Goal: Complete application form

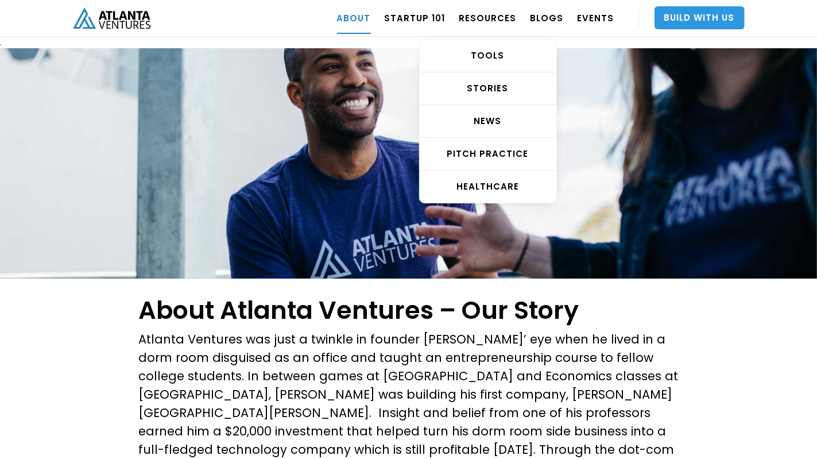
click at [722, 14] on link "Build With Us" at bounding box center [699, 17] width 90 height 23
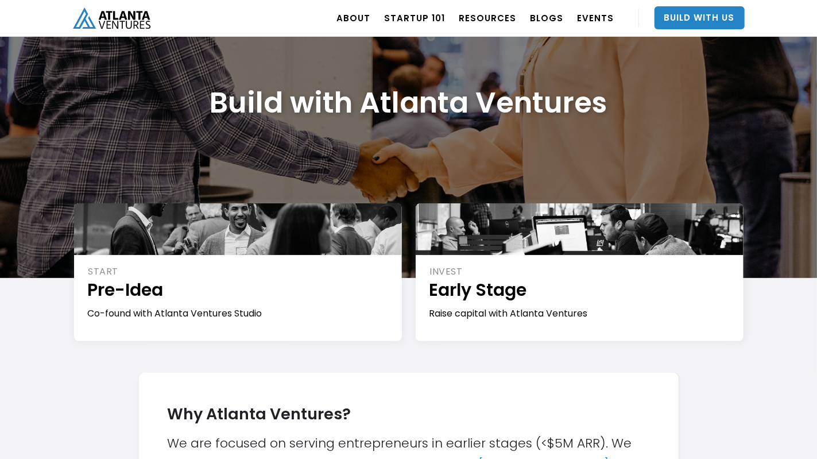
scroll to position [115, 0]
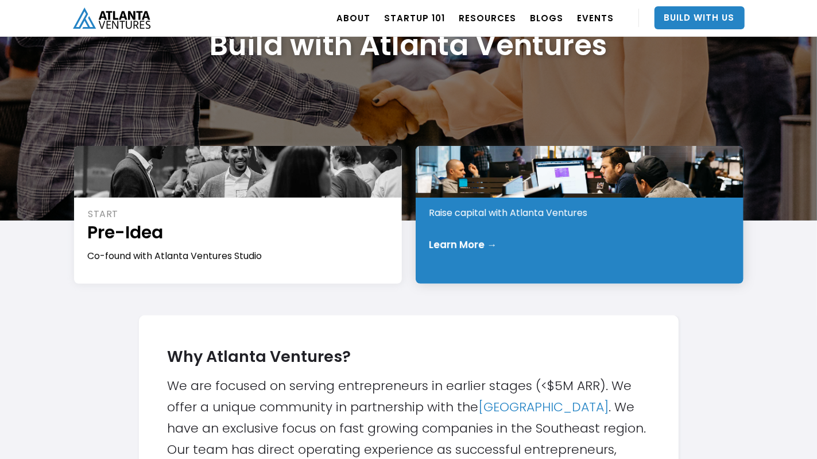
click at [524, 248] on div "Learn More →" at bounding box center [579, 244] width 301 height 11
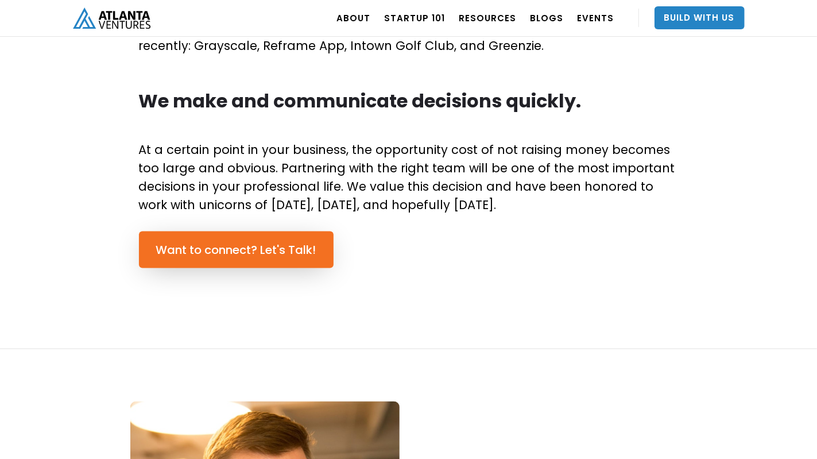
scroll to position [804, 0]
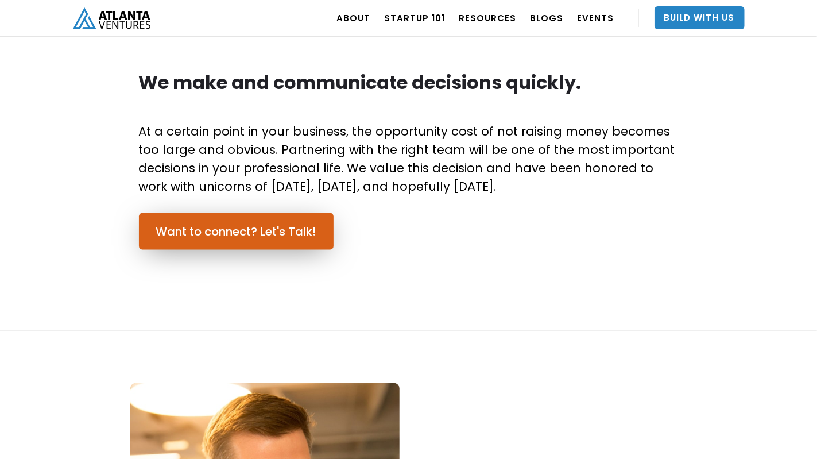
click at [292, 242] on link "Want to connect? Let's Talk!" at bounding box center [236, 231] width 195 height 37
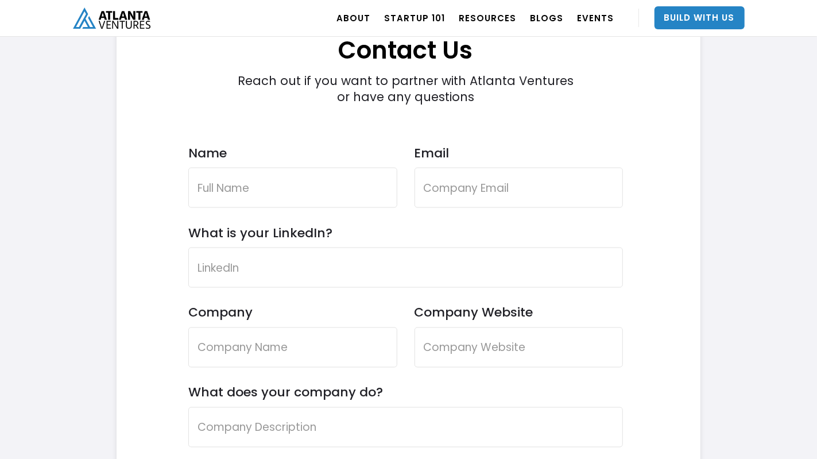
scroll to position [3367, 0]
click at [247, 185] on input "Name" at bounding box center [292, 187] width 209 height 40
type input "SandeepKumar Chodapaneedi"
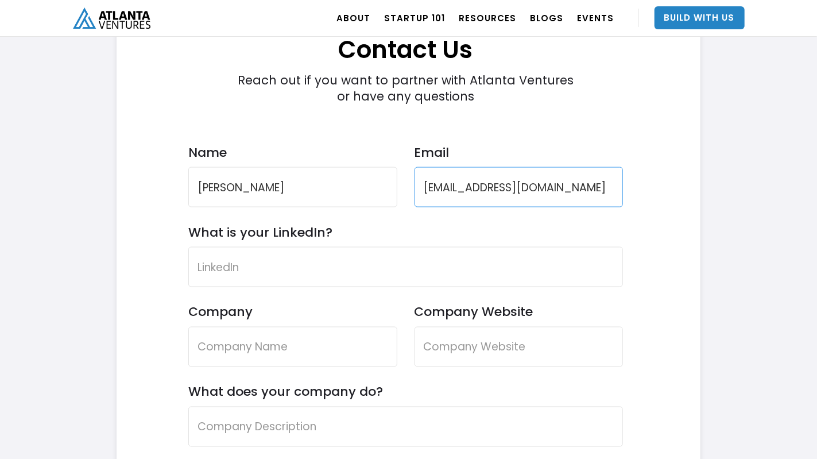
drag, startPoint x: 437, startPoint y: 192, endPoint x: 615, endPoint y: 195, distance: 178.5
click at [615, 195] on input "sandeepkumar09@gmail.com" at bounding box center [518, 187] width 209 height 40
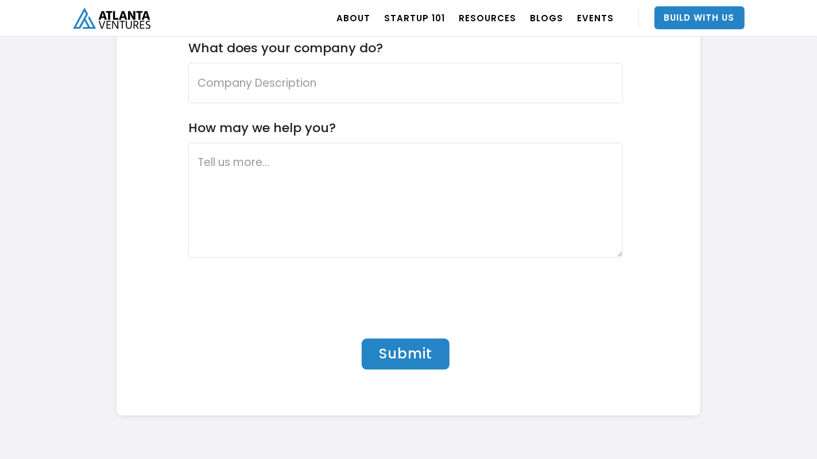
scroll to position [3711, 0]
type input "csk@cinemastockexchange.com"
click at [263, 205] on textarea "How may we help you?" at bounding box center [405, 199] width 435 height 115
paste textarea "My name is Sandeep Kumar Chodapaneedi and I am the founder of the start up comp…"
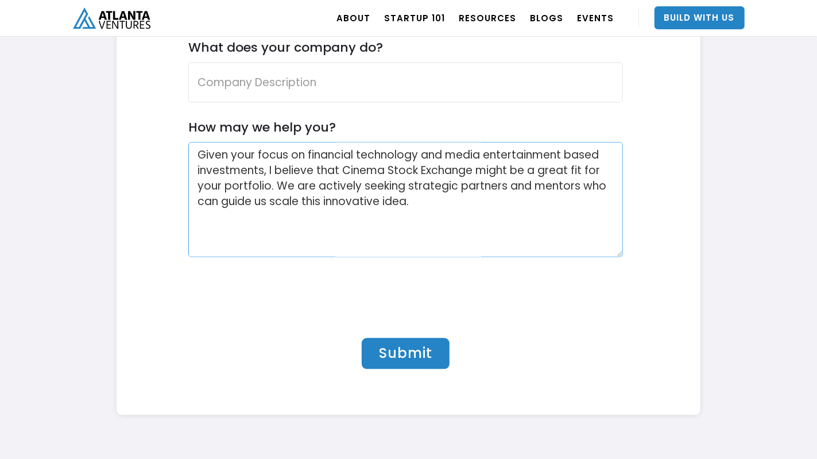
scroll to position [115, 0]
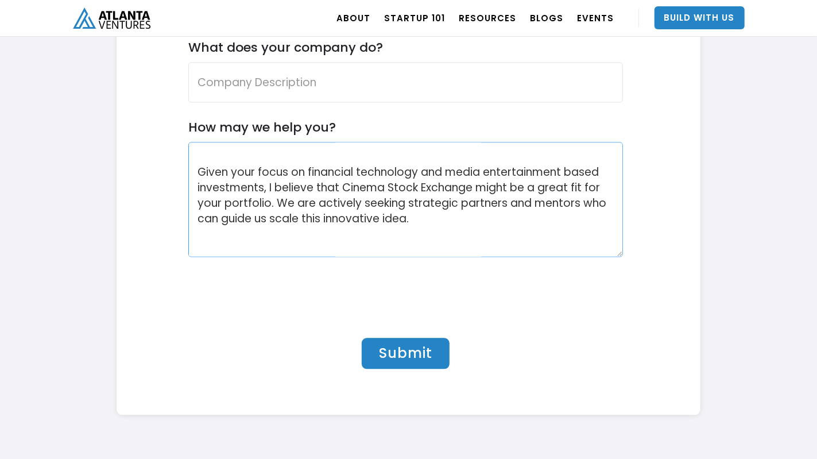
drag, startPoint x: 274, startPoint y: 202, endPoint x: 191, endPoint y: 169, distance: 90.0
click at [191, 169] on textarea "My name is Sandeep Kumar Chodapaneedi and I am the founder of the start up comp…" at bounding box center [405, 199] width 435 height 115
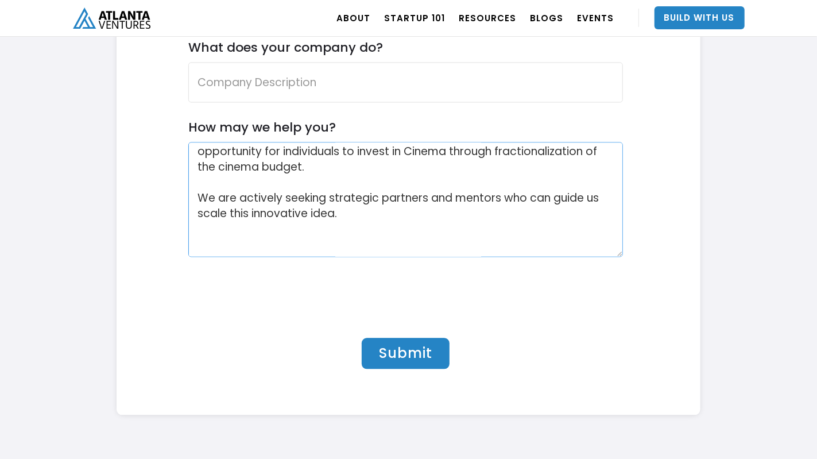
scroll to position [104, 0]
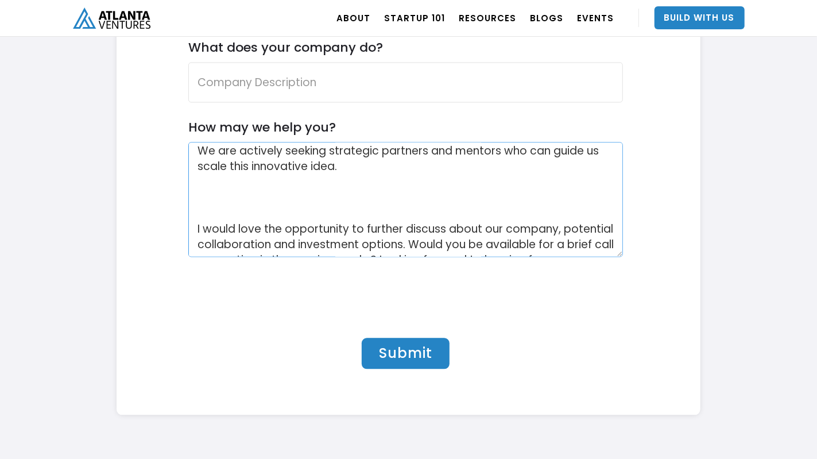
click at [351, 165] on textarea "My name is Sandeep Kumar Chodapaneedi and I am the founder of the start up comp…" at bounding box center [405, 199] width 435 height 115
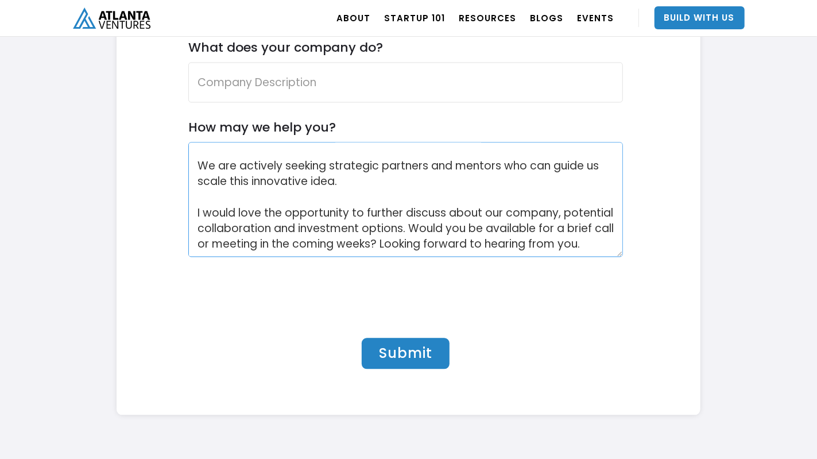
drag, startPoint x: 460, startPoint y: 210, endPoint x: 440, endPoint y: 229, distance: 28.0
click at [440, 229] on textarea "My name is Sandeep Kumar Chodapaneedi and I am the founder of the start up comp…" at bounding box center [405, 199] width 435 height 115
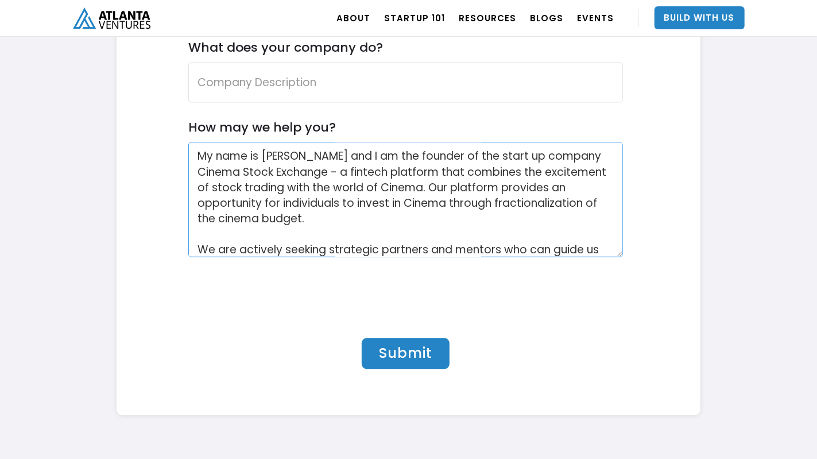
scroll to position [0, 0]
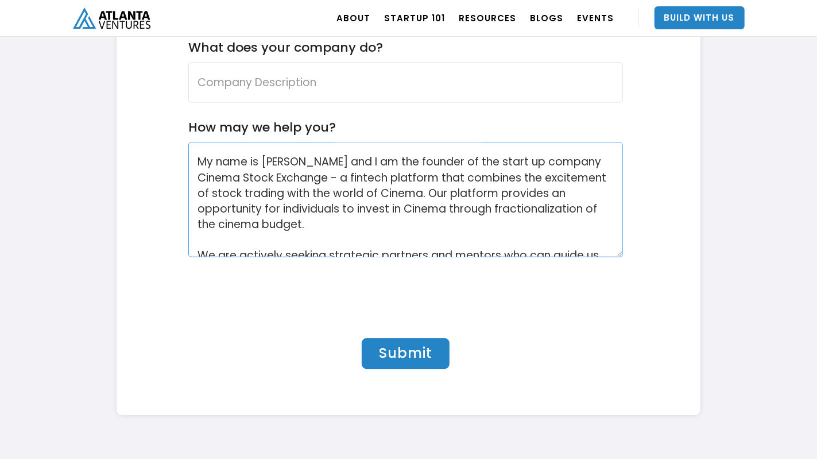
type textarea "My name is Sandeep Kumar Chodapaneedi and I am the founder of the start up comp…"
click at [282, 86] on input "What does your company do?" at bounding box center [405, 82] width 435 height 40
paste input "nnovative Cinema Fintech Platform - CINEMA STOCK EXCHANGE"
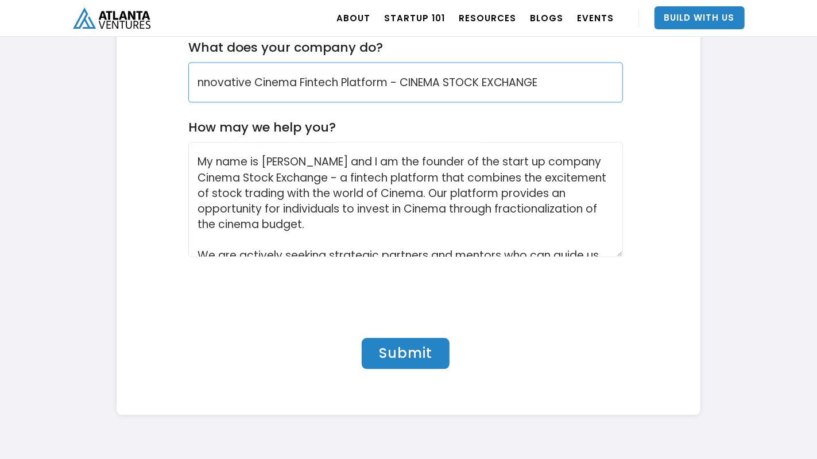
click at [199, 80] on input "nnovative Cinema Fintech Platform - CINEMA STOCK EXCHANGE" at bounding box center [405, 82] width 435 height 40
type input "Innovative Cinema Fintech Platform - CINEMA STOCK EXCHANGE"
click at [679, 220] on div "Contact Us Reach out if you want to partner with Atlanta Ventures or have any q…" at bounding box center [409, 28] width 584 height 772
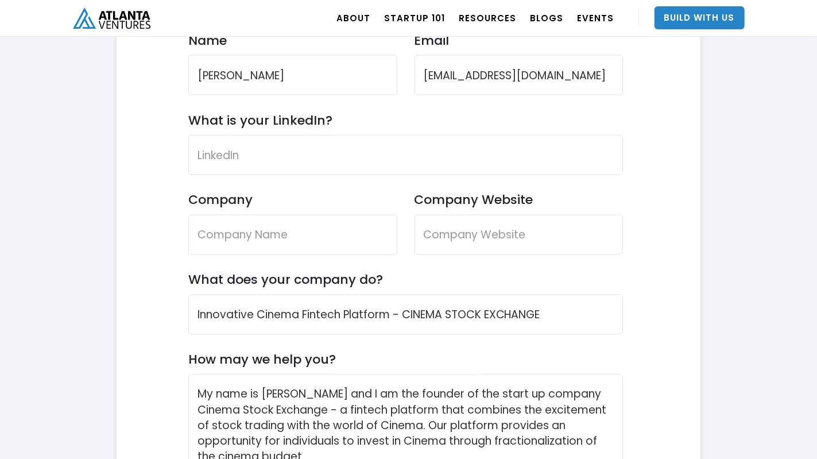
scroll to position [3424, 0]
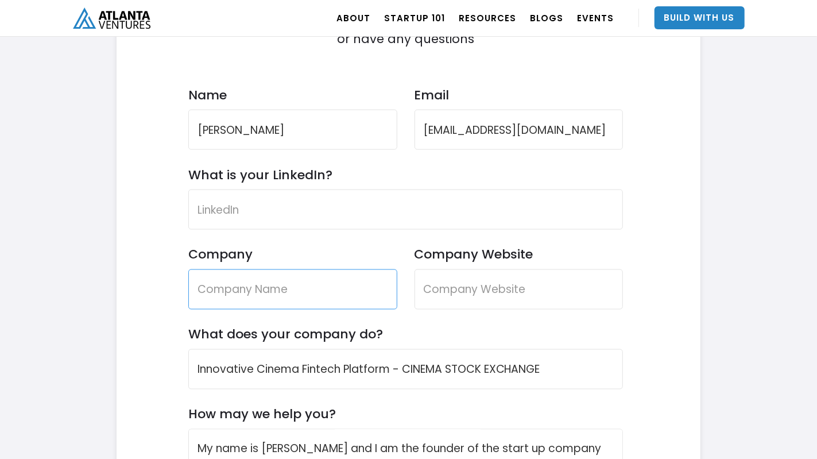
click at [287, 301] on input "Company" at bounding box center [292, 289] width 209 height 40
type input "Cinema Stock Exchange"
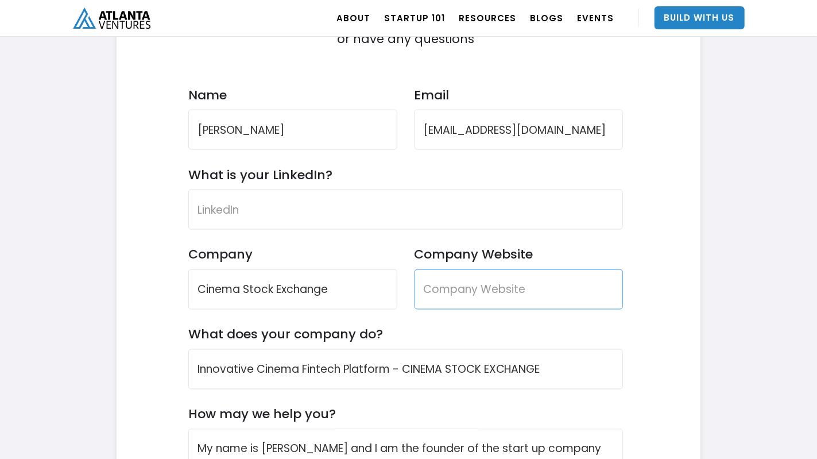
click at [488, 288] on input "Company Website" at bounding box center [518, 289] width 209 height 40
type input "www.cinemastockexchange.com"
click at [683, 257] on div "Contact Us Reach out if you want to partner with Atlanta Ventures or have any q…" at bounding box center [409, 315] width 584 height 772
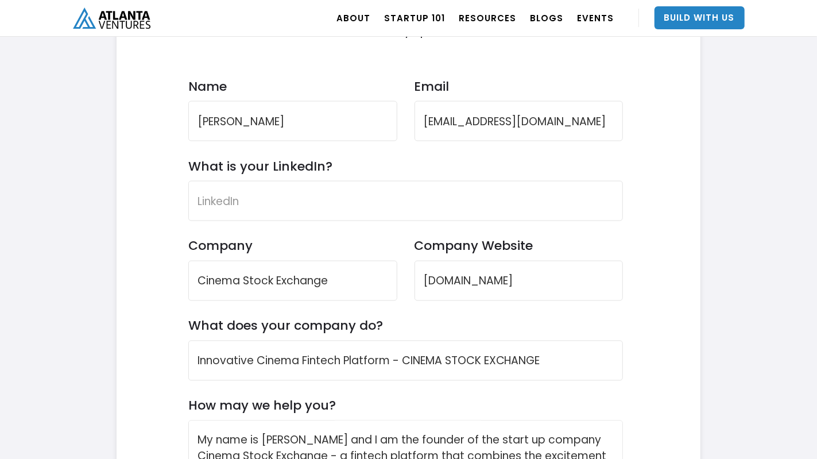
scroll to position [3367, 0]
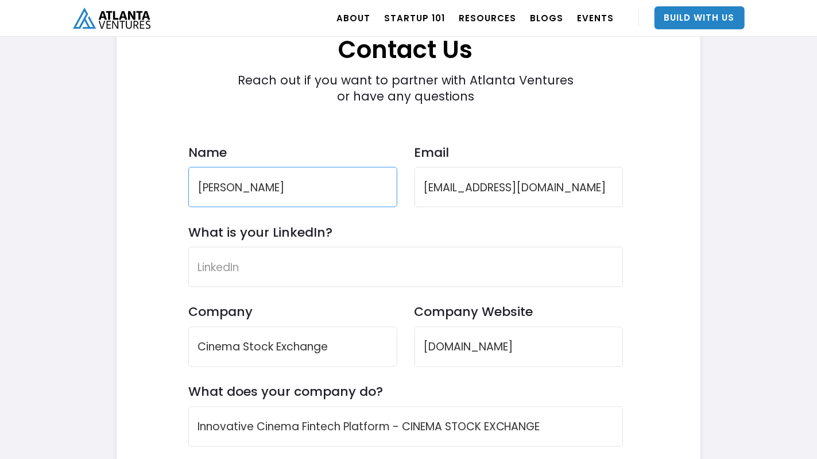
drag, startPoint x: 246, startPoint y: 187, endPoint x: 247, endPoint y: 195, distance: 8.7
click at [246, 187] on input "SandeepKumar Chodapaneedi" at bounding box center [292, 187] width 209 height 40
click at [246, 184] on input "SandeepKumar Chodapaneedi" at bounding box center [292, 187] width 209 height 40
type input "Sandeep Kumar Chodapaneedi"
click at [163, 200] on div "Contact Us Reach out if you want to partner with Atlanta Ventures or have any q…" at bounding box center [406, 373] width 544 height 772
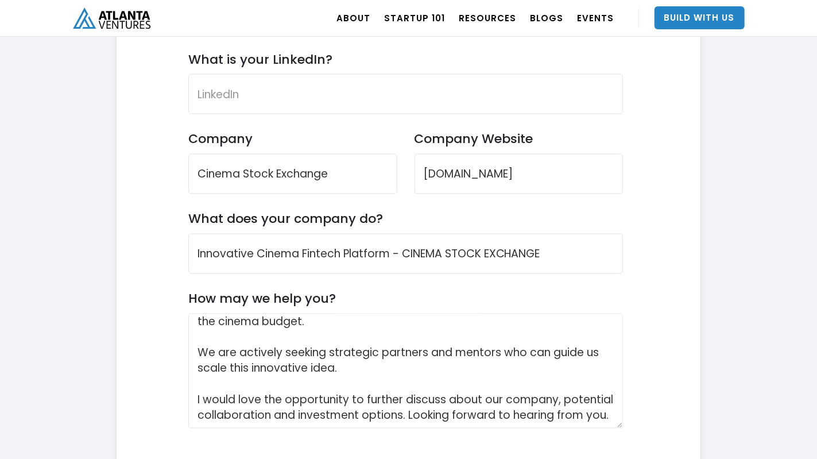
scroll to position [3654, 0]
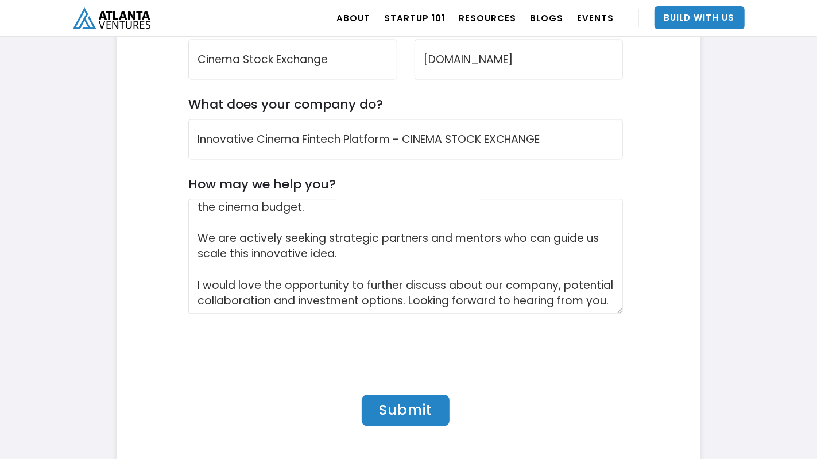
click at [408, 414] on input "Submit" at bounding box center [406, 410] width 88 height 31
type input "Please wait..."
